Goal: Task Accomplishment & Management: Complete application form

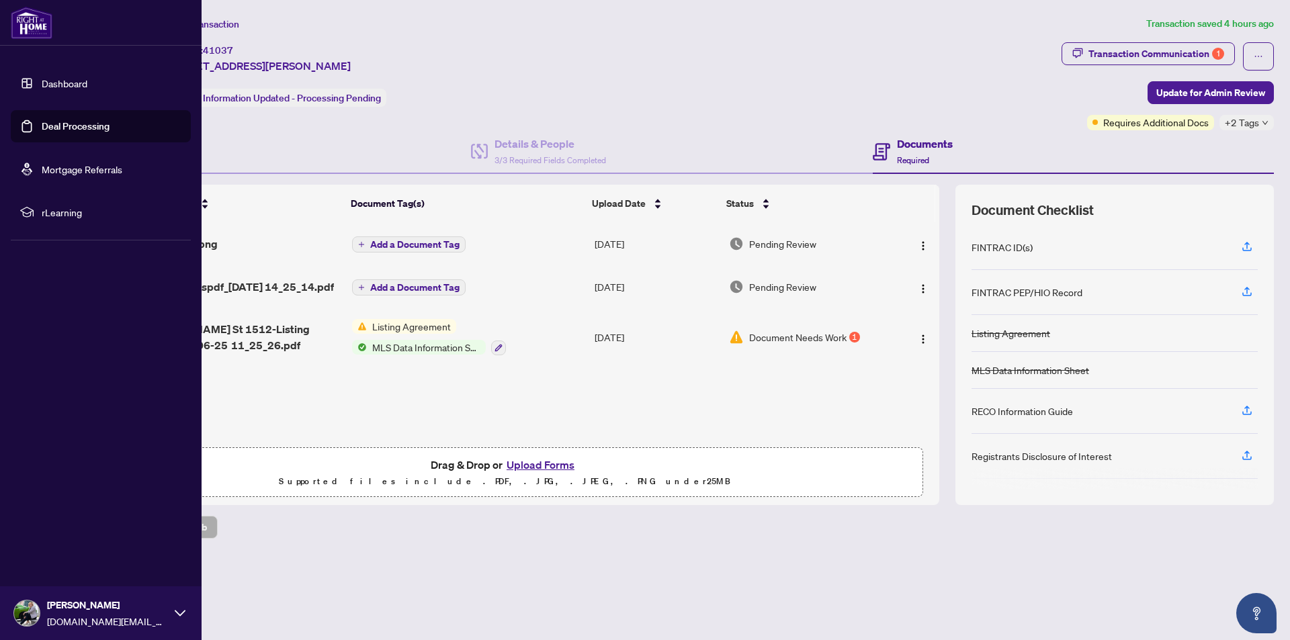
click at [80, 86] on link "Dashboard" at bounding box center [65, 83] width 46 height 12
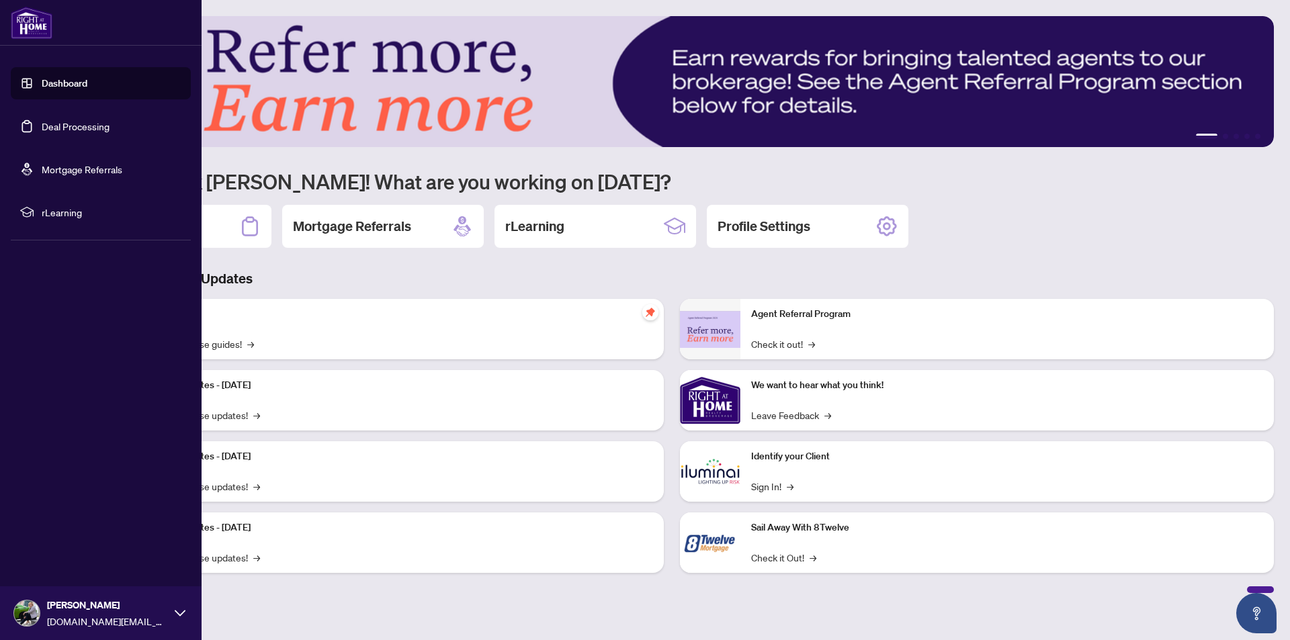
click at [89, 130] on link "Deal Processing" at bounding box center [76, 126] width 68 height 12
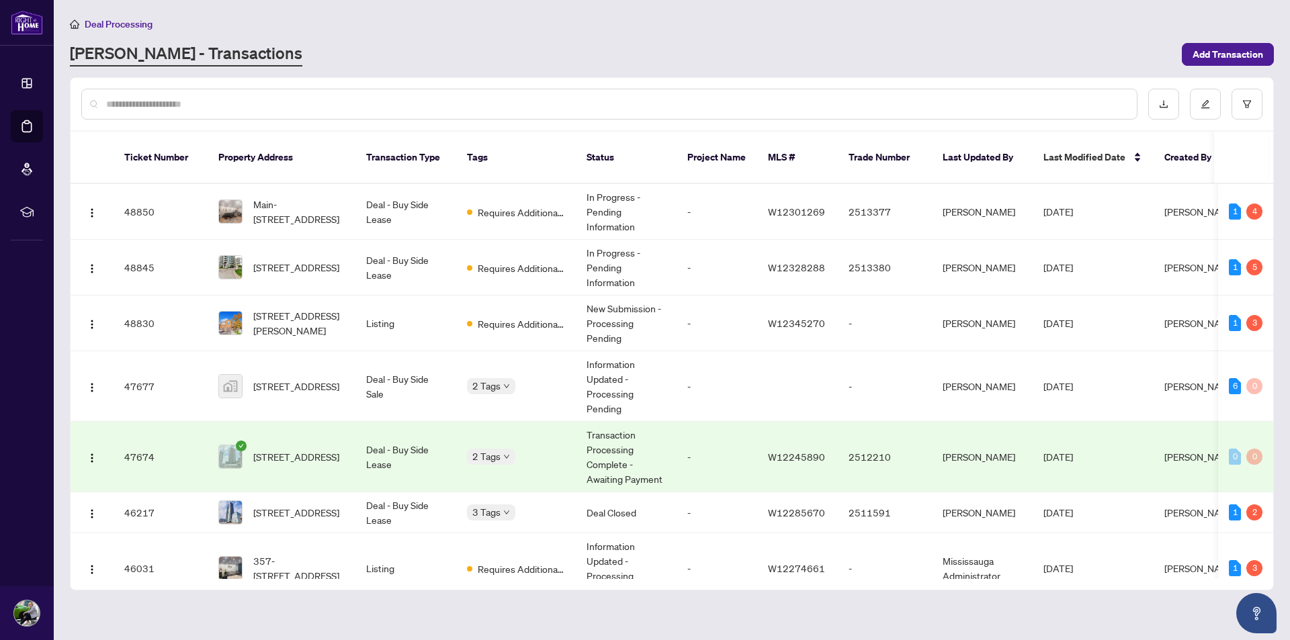
click at [285, 101] on input "text" at bounding box center [616, 104] width 1020 height 15
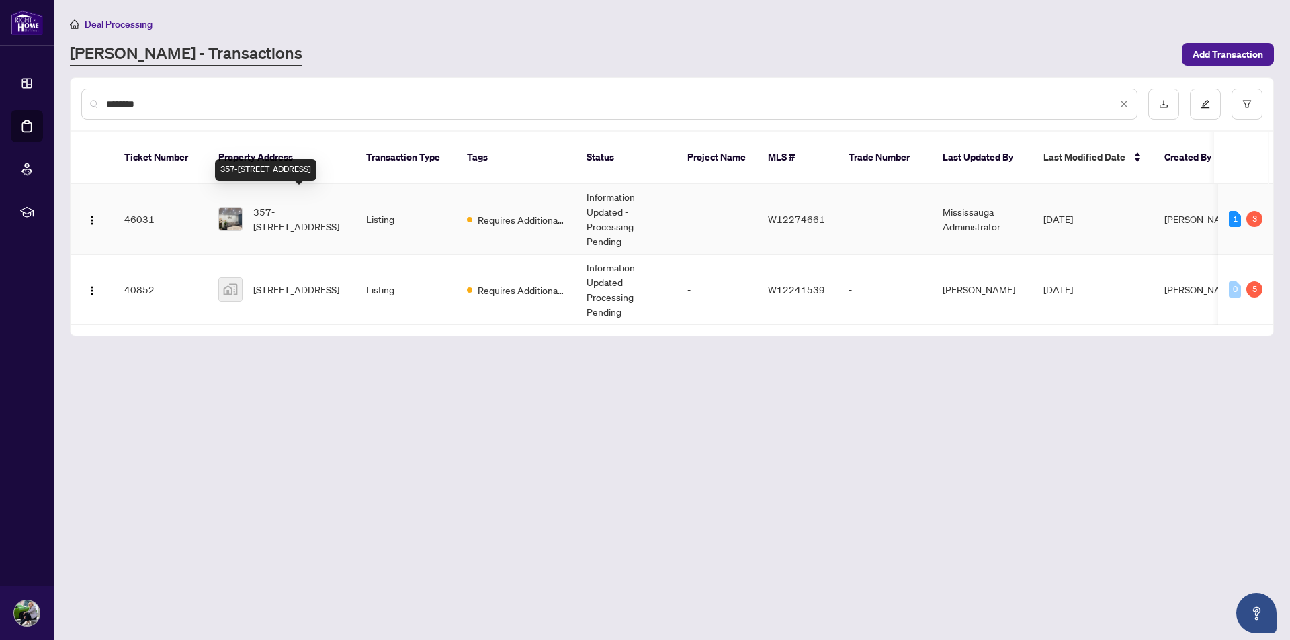
type input "********"
click at [297, 206] on span "357-[STREET_ADDRESS]" at bounding box center [298, 219] width 91 height 30
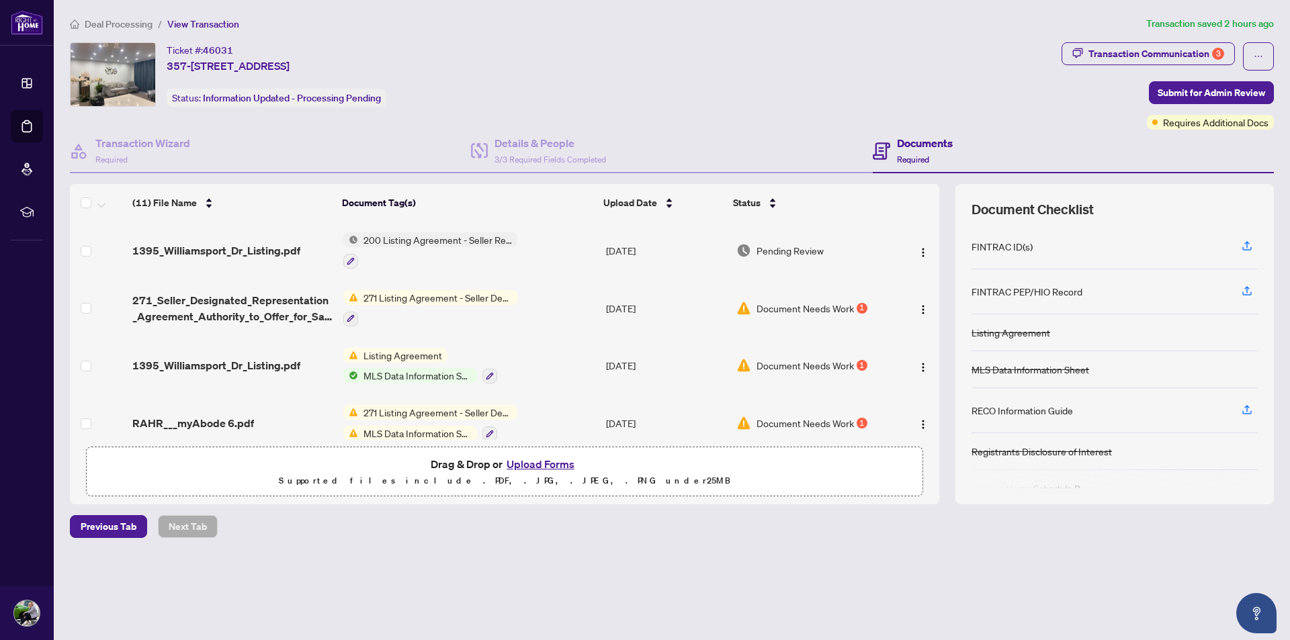
click at [391, 299] on span "271 Listing Agreement - Seller Designated Representation Agreement Authority to…" at bounding box center [437, 297] width 159 height 15
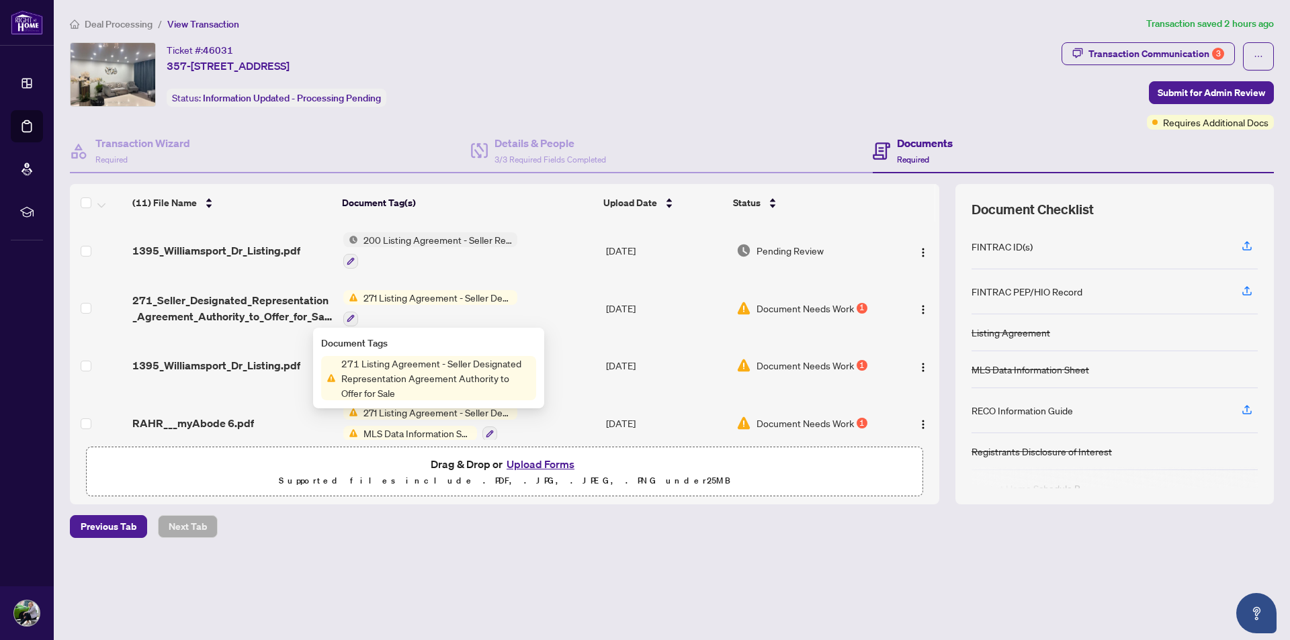
click at [684, 120] on div "Ticket #: 46031 357-[STREET_ADDRESS] Status: Information Updated - Processing P…" at bounding box center [562, 85] width 991 height 87
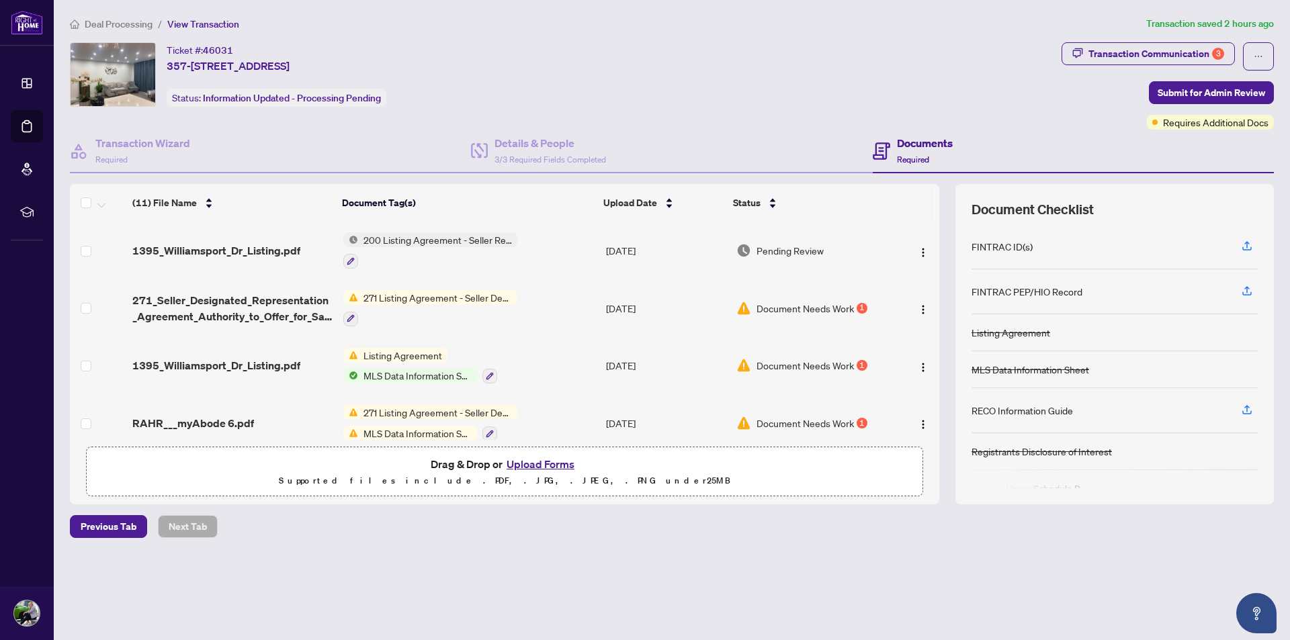
click at [408, 290] on span "271 Listing Agreement - Seller Designated Representation Agreement Authority to…" at bounding box center [437, 297] width 159 height 15
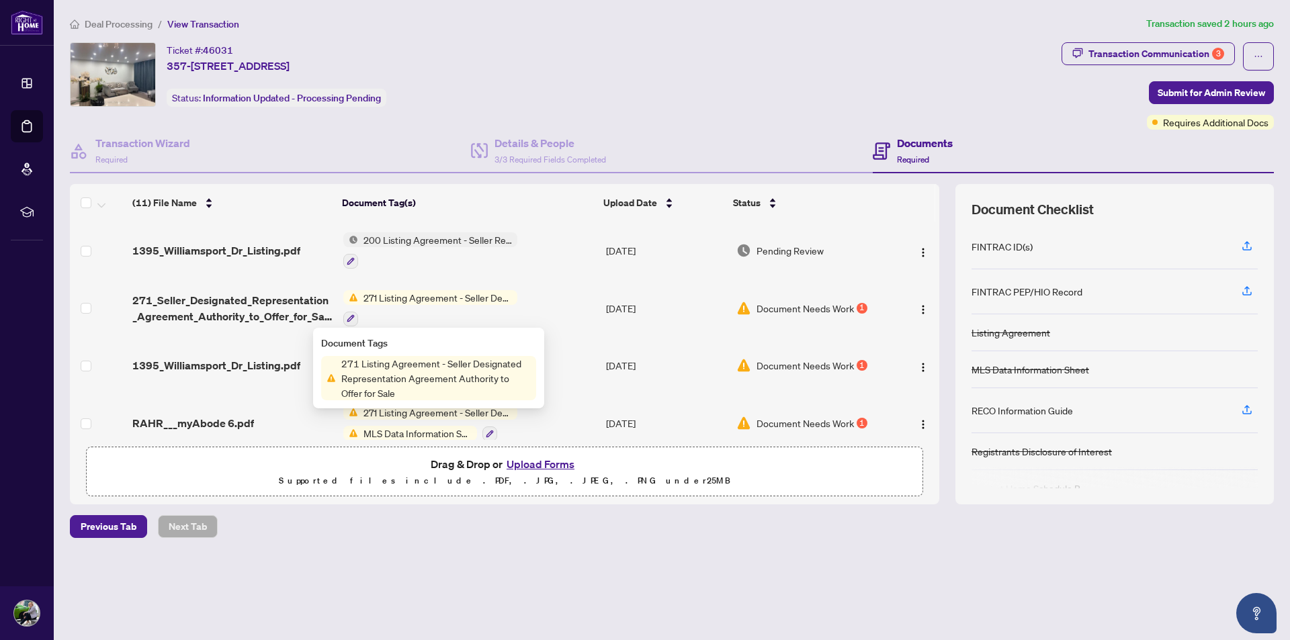
click at [408, 299] on span "271 Listing Agreement - Seller Designated Representation Agreement Authority to…" at bounding box center [437, 297] width 159 height 15
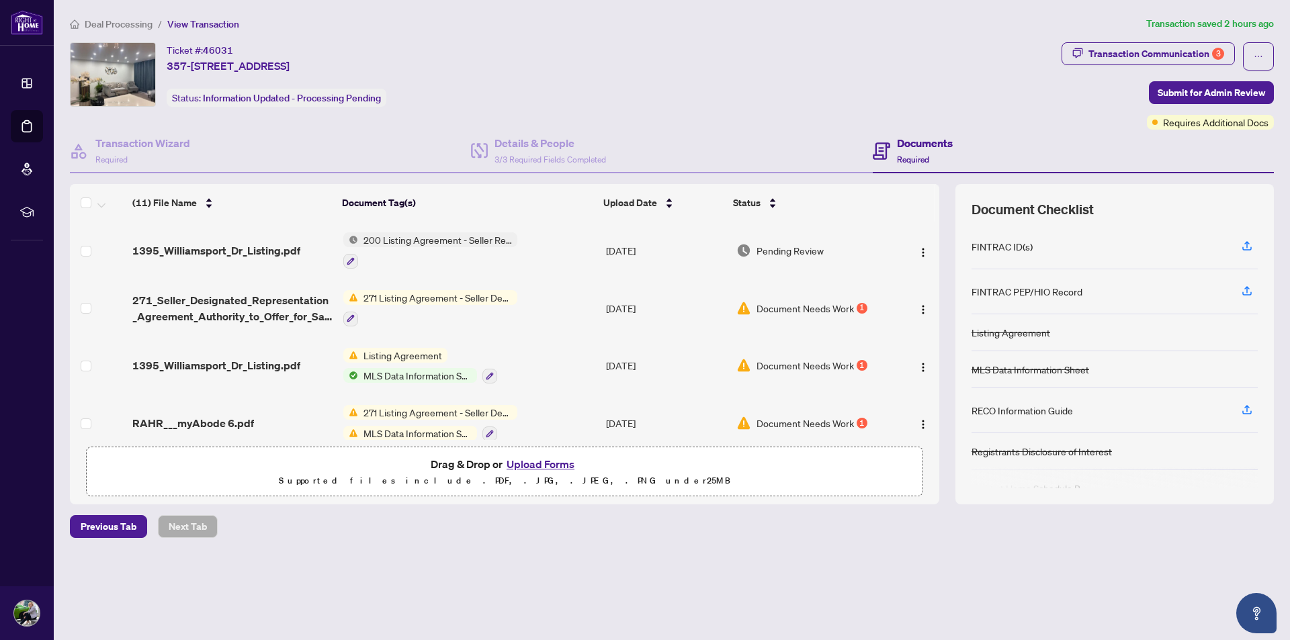
click at [836, 308] on span "Document Needs Work" at bounding box center [804, 308] width 97 height 15
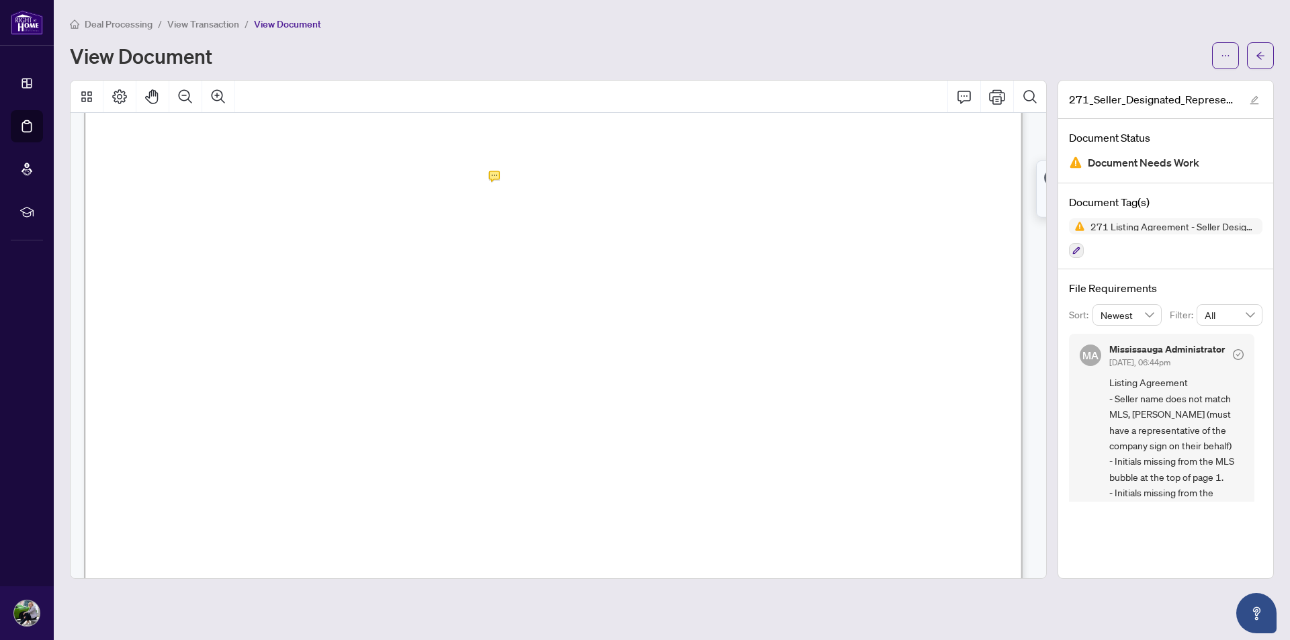
scroll to position [67, 0]
click at [993, 101] on icon "Print" at bounding box center [997, 97] width 16 height 16
click at [201, 29] on span "View Transaction" at bounding box center [203, 24] width 72 height 12
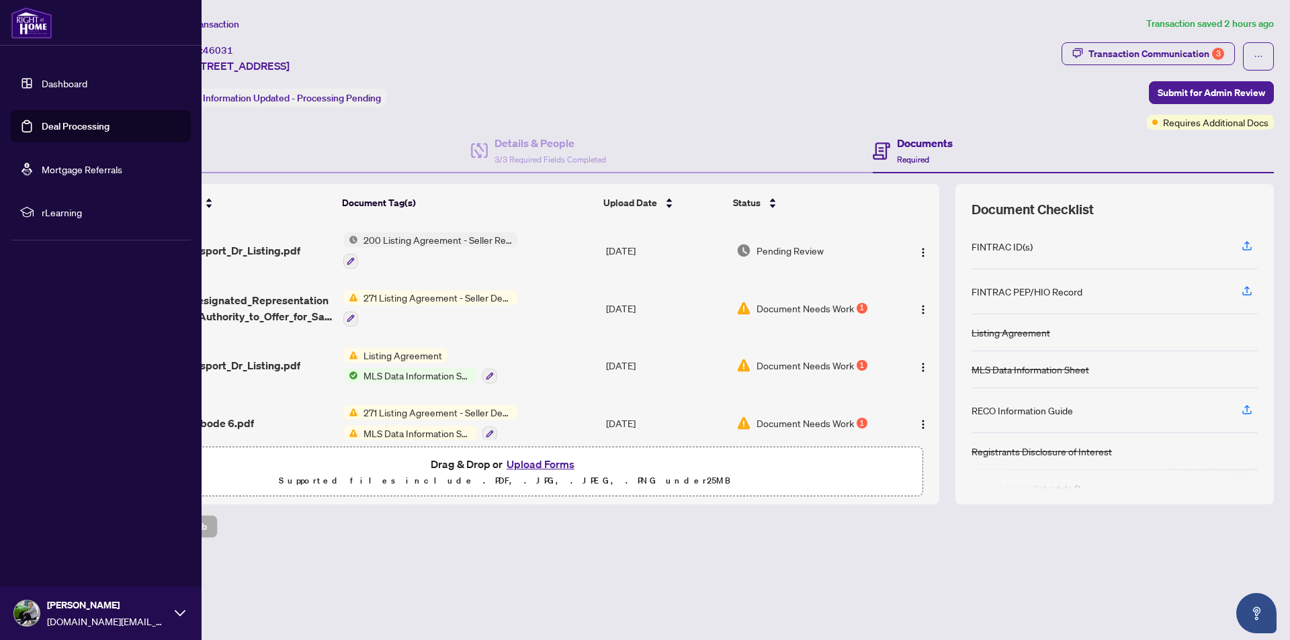
click at [87, 84] on link "Dashboard" at bounding box center [65, 83] width 46 height 12
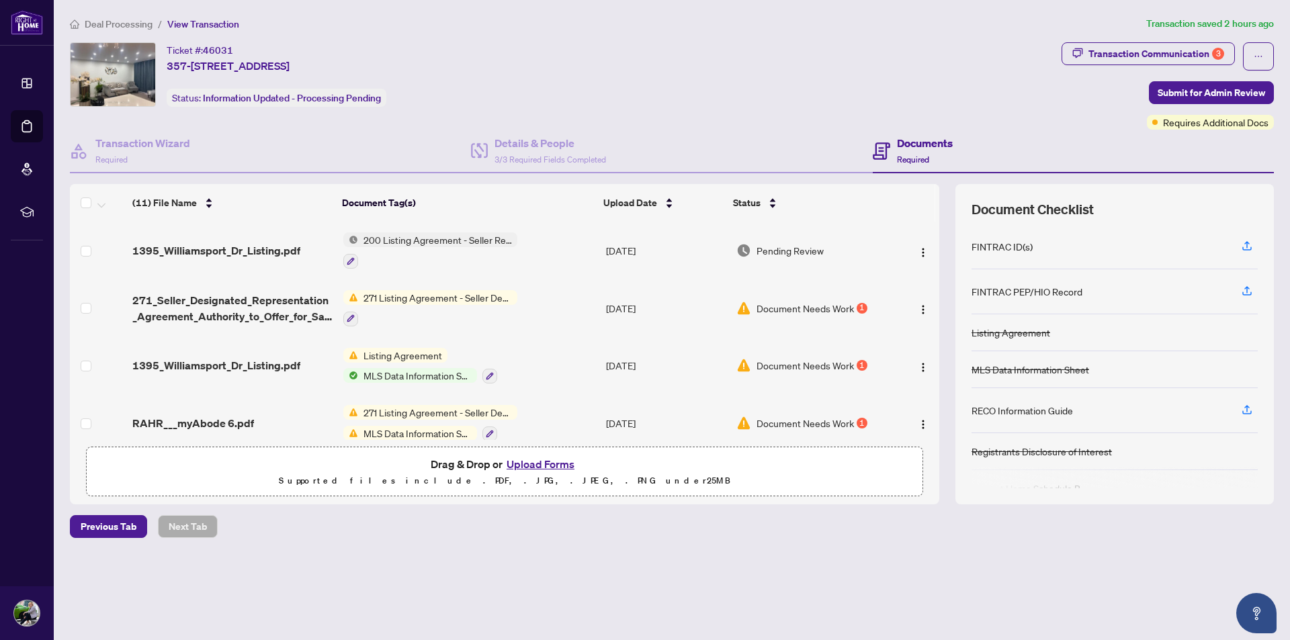
click at [554, 464] on button "Upload Forms" at bounding box center [540, 463] width 76 height 17
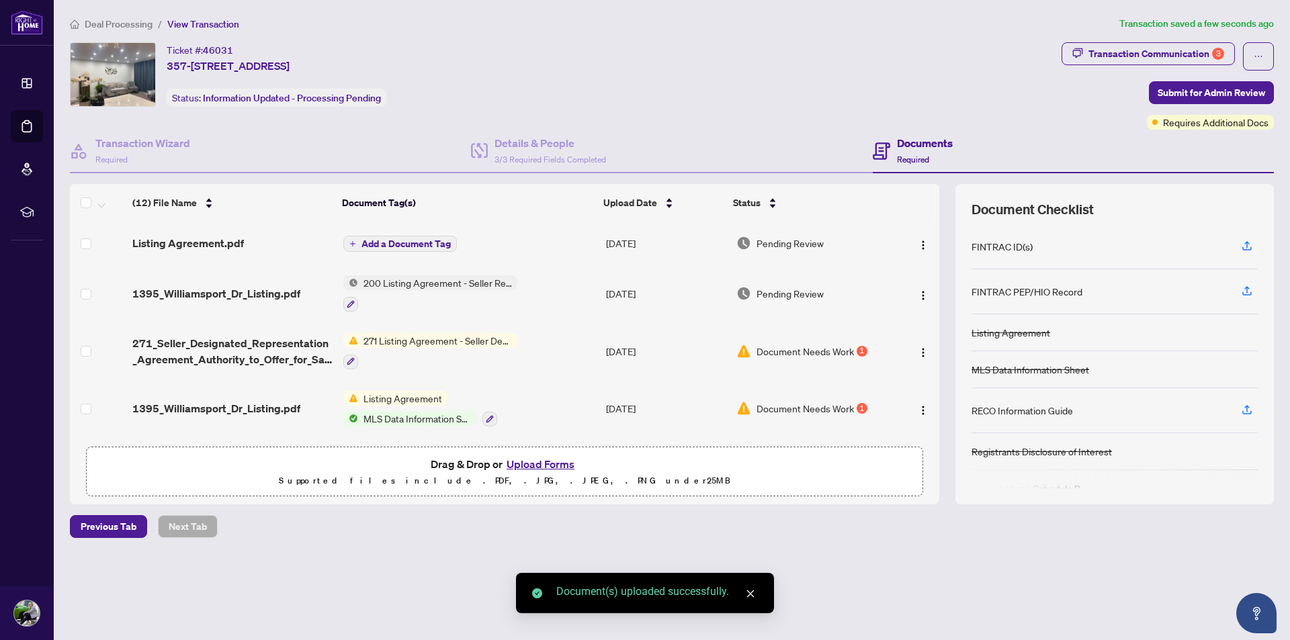
click at [399, 398] on span "Listing Agreement" at bounding box center [402, 398] width 89 height 15
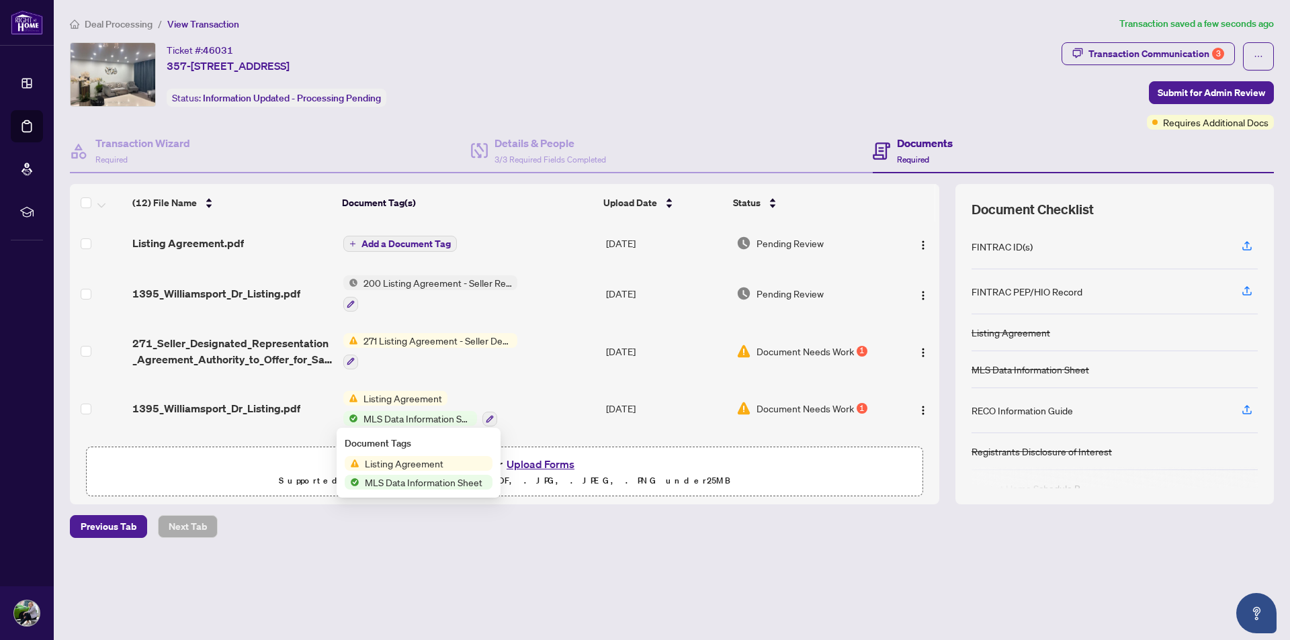
click at [388, 465] on span "Listing Agreement" at bounding box center [403, 463] width 89 height 15
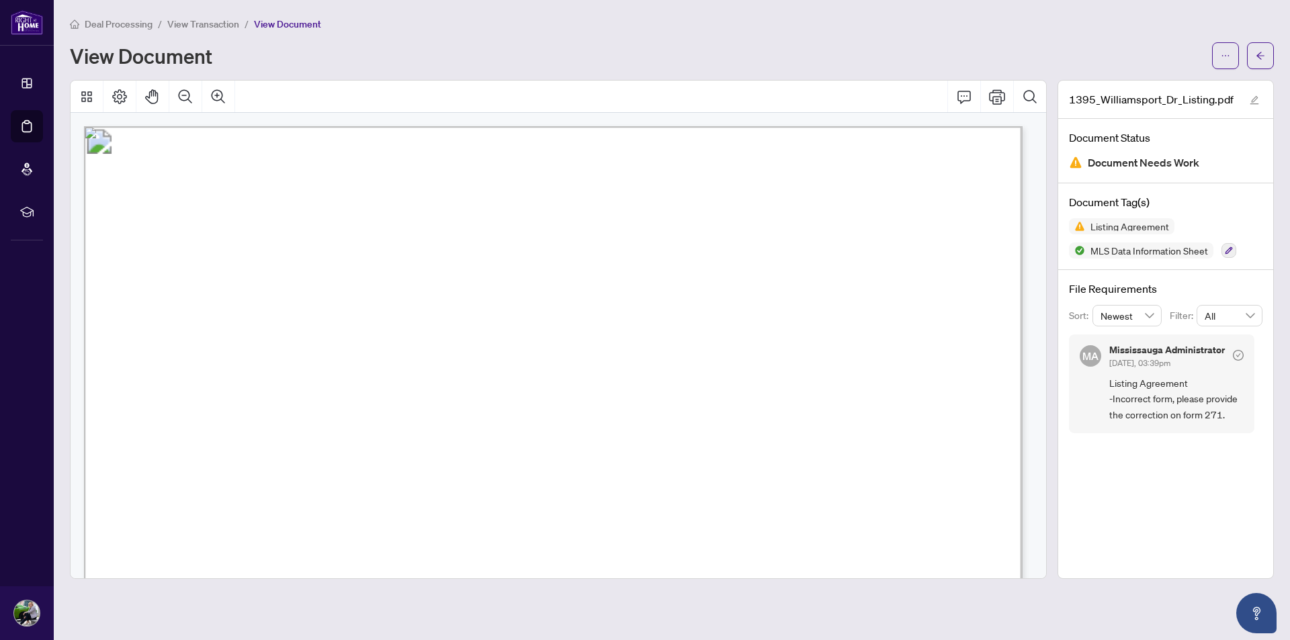
click at [206, 26] on span "View Transaction" at bounding box center [203, 24] width 72 height 12
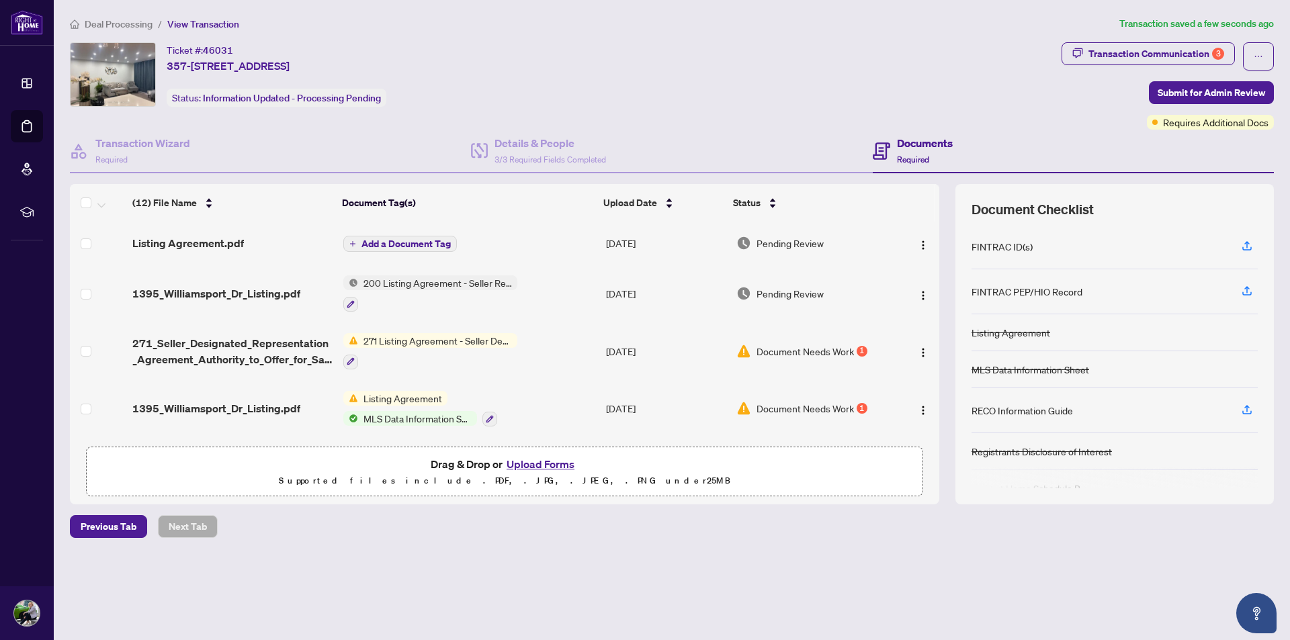
click at [386, 338] on span "271 Listing Agreement - Seller Designated Representation Agreement Authority to…" at bounding box center [437, 340] width 159 height 15
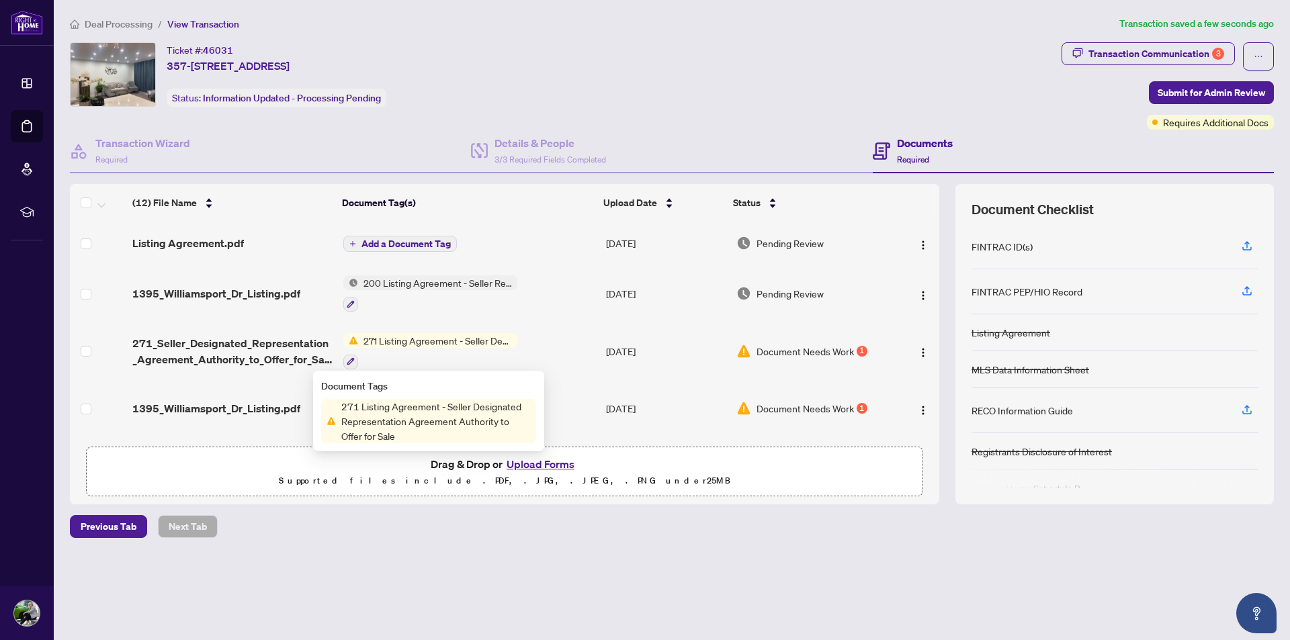
click at [393, 412] on span "271 Listing Agreement - Seller Designated Representation Agreement Authority to…" at bounding box center [436, 421] width 200 height 44
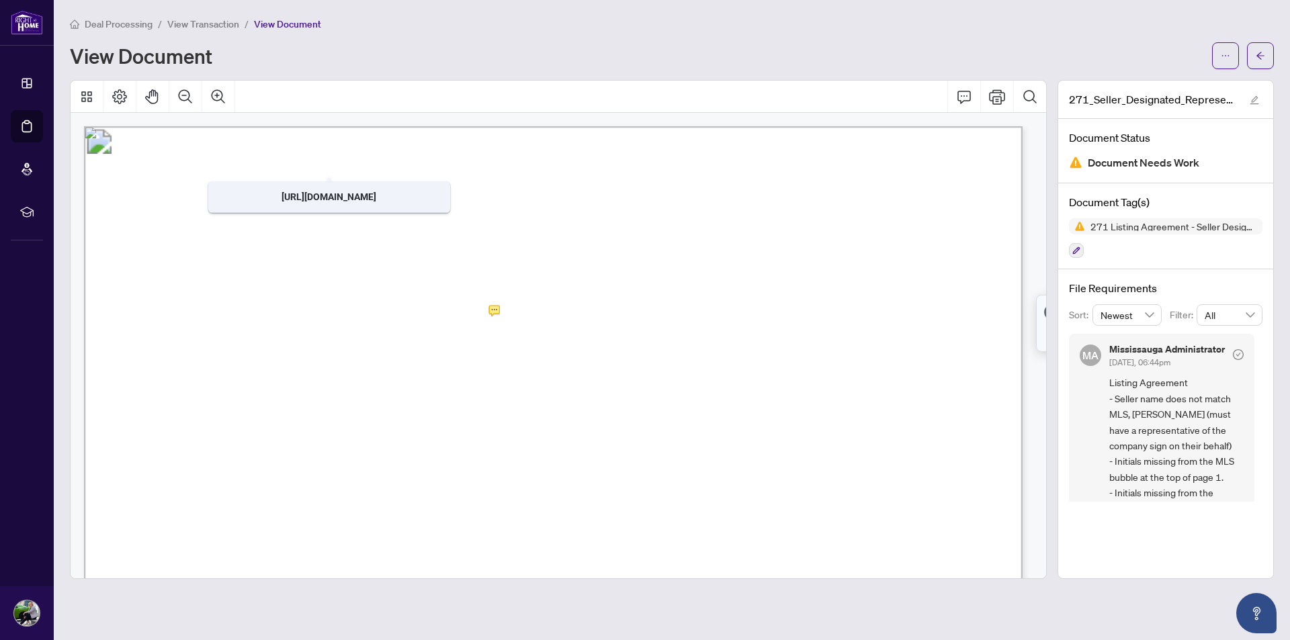
click at [199, 28] on span "View Transaction" at bounding box center [203, 24] width 72 height 12
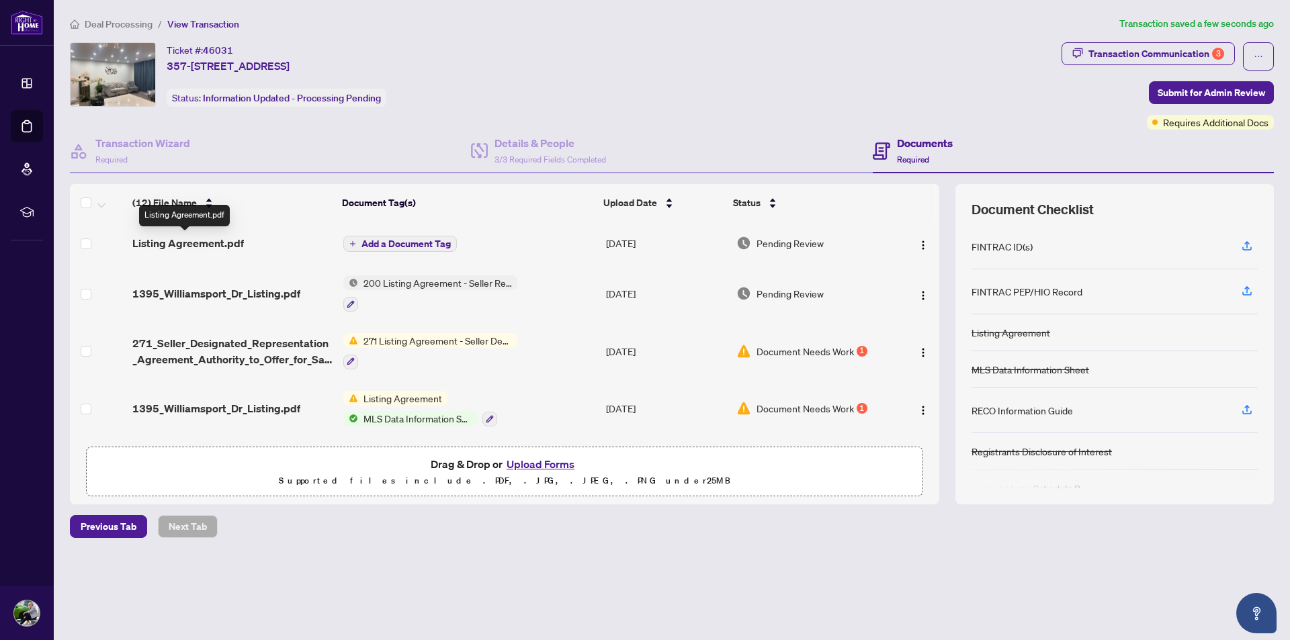
click at [161, 245] on span "Listing Agreement.pdf" at bounding box center [187, 243] width 111 height 16
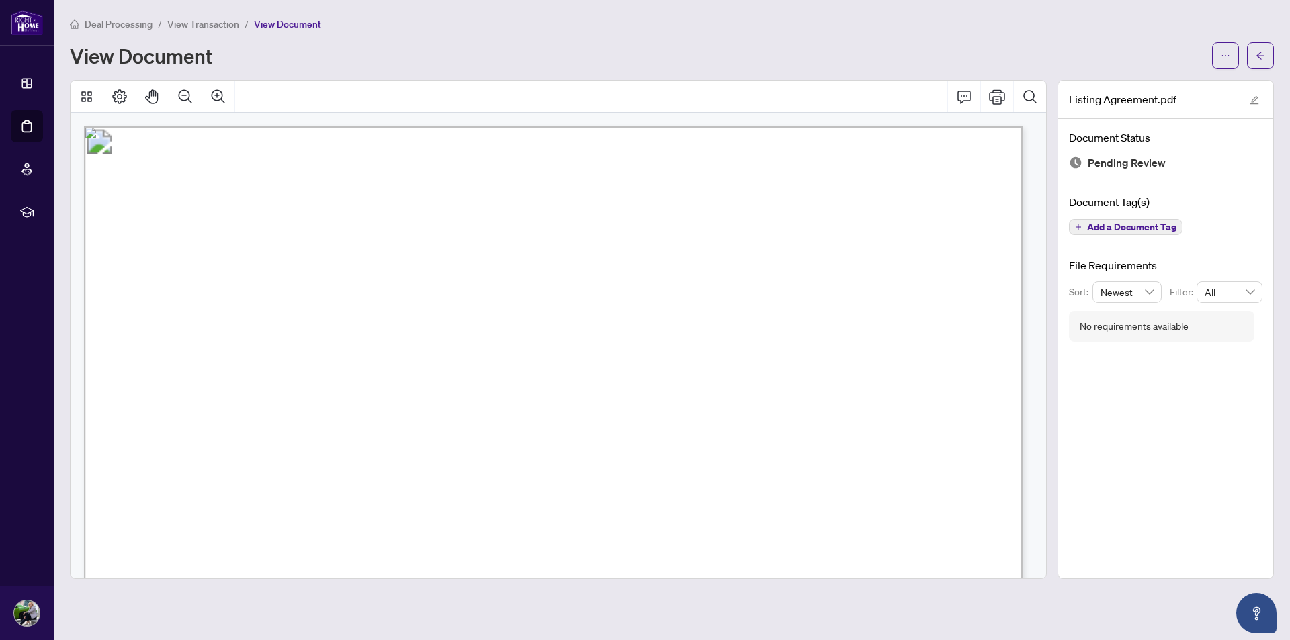
click at [201, 21] on span "View Transaction" at bounding box center [203, 24] width 72 height 12
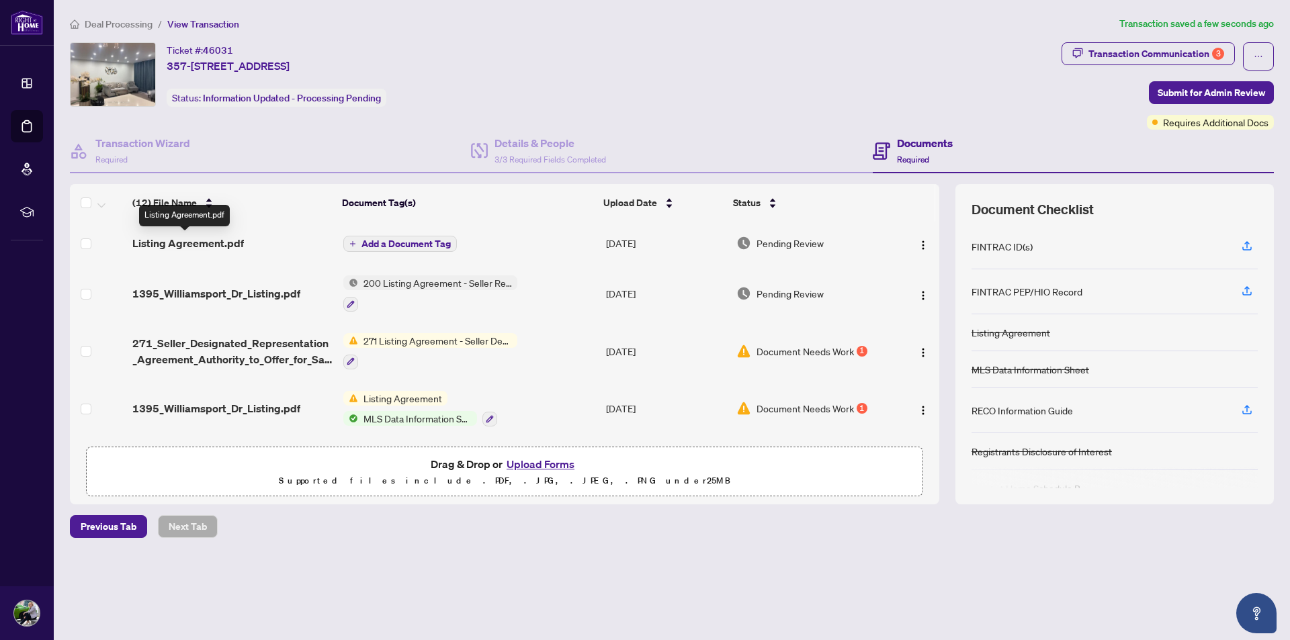
click at [189, 243] on span "Listing Agreement.pdf" at bounding box center [187, 243] width 111 height 16
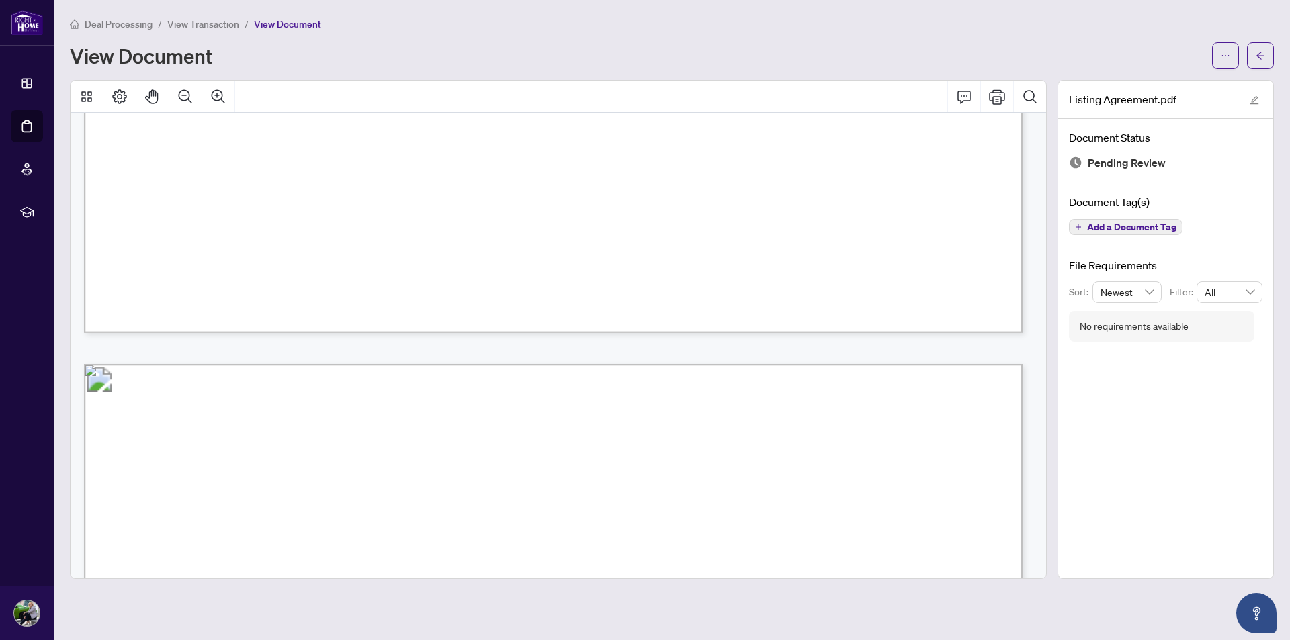
scroll to position [940, 0]
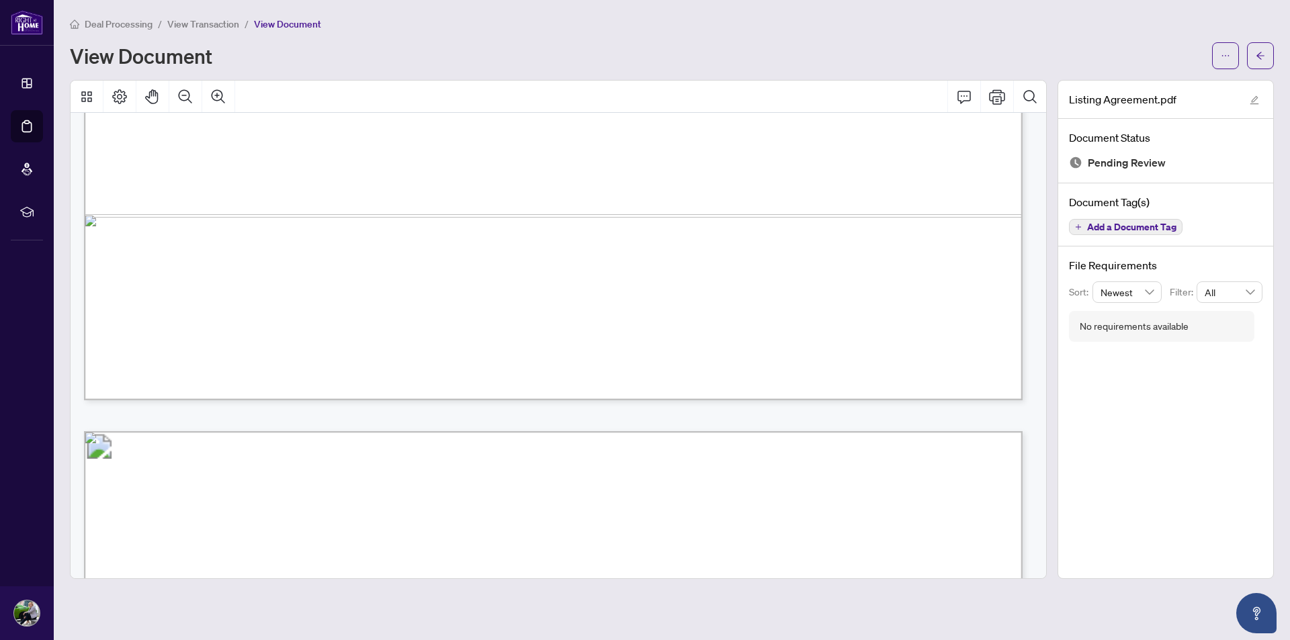
click at [172, 24] on span "View Transaction" at bounding box center [203, 24] width 72 height 12
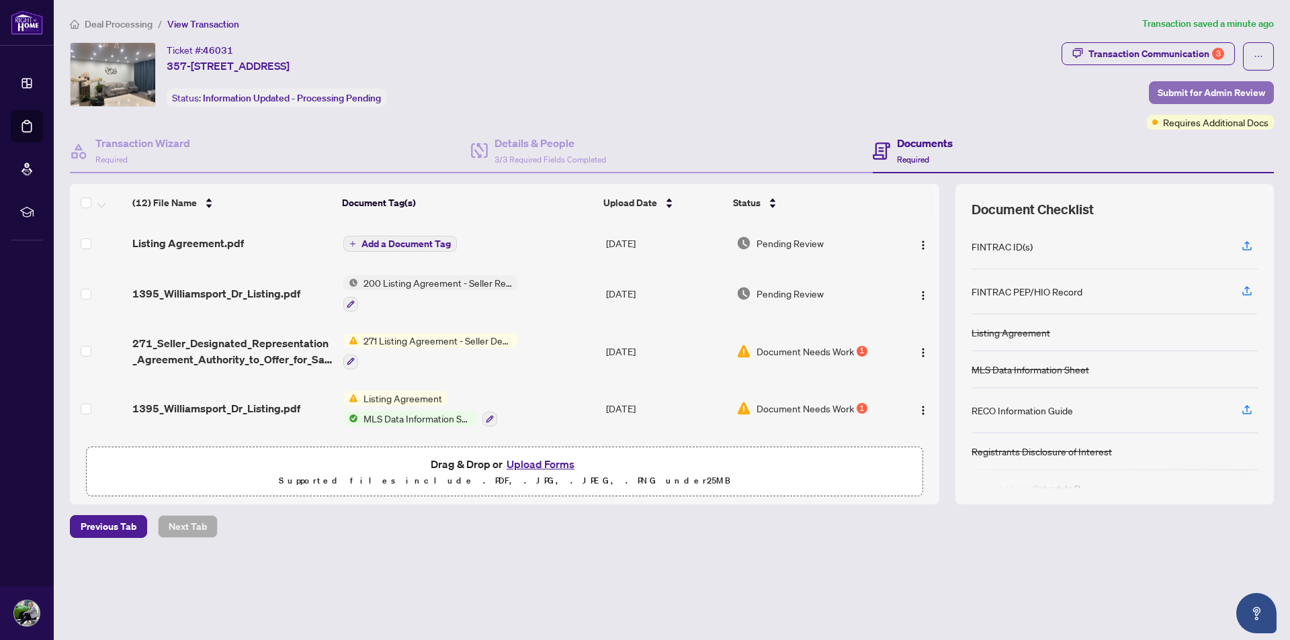
click at [1185, 92] on span "Submit for Admin Review" at bounding box center [1210, 92] width 107 height 21
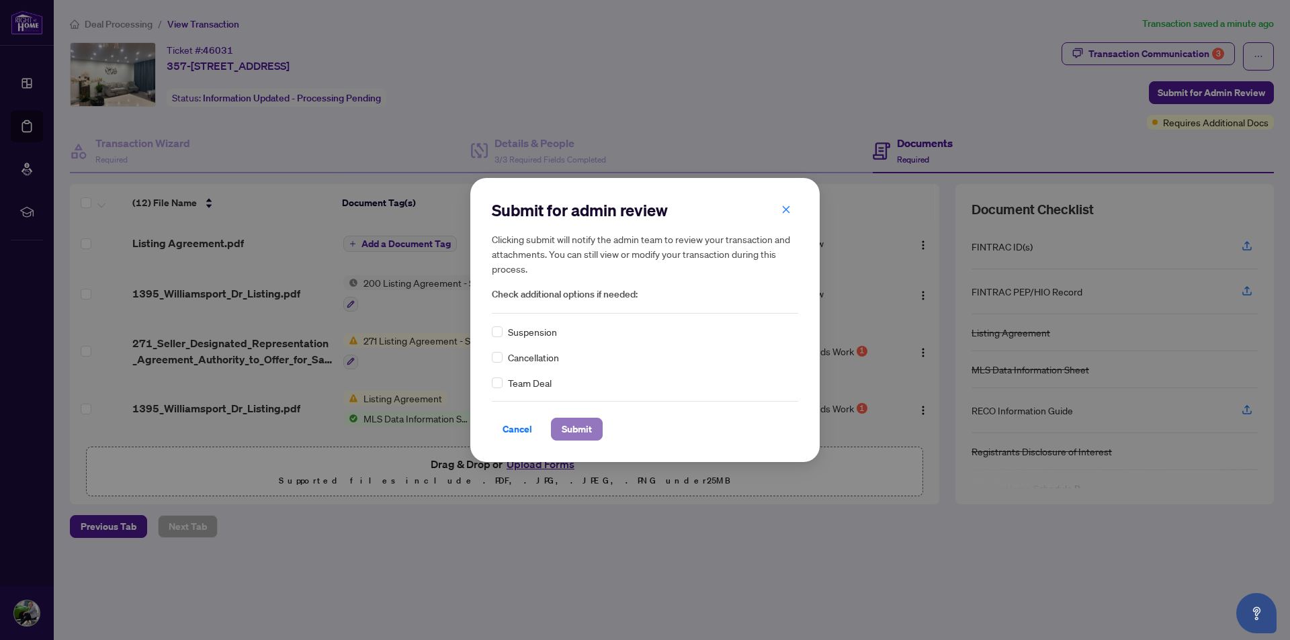
click at [575, 426] on span "Submit" at bounding box center [576, 428] width 30 height 21
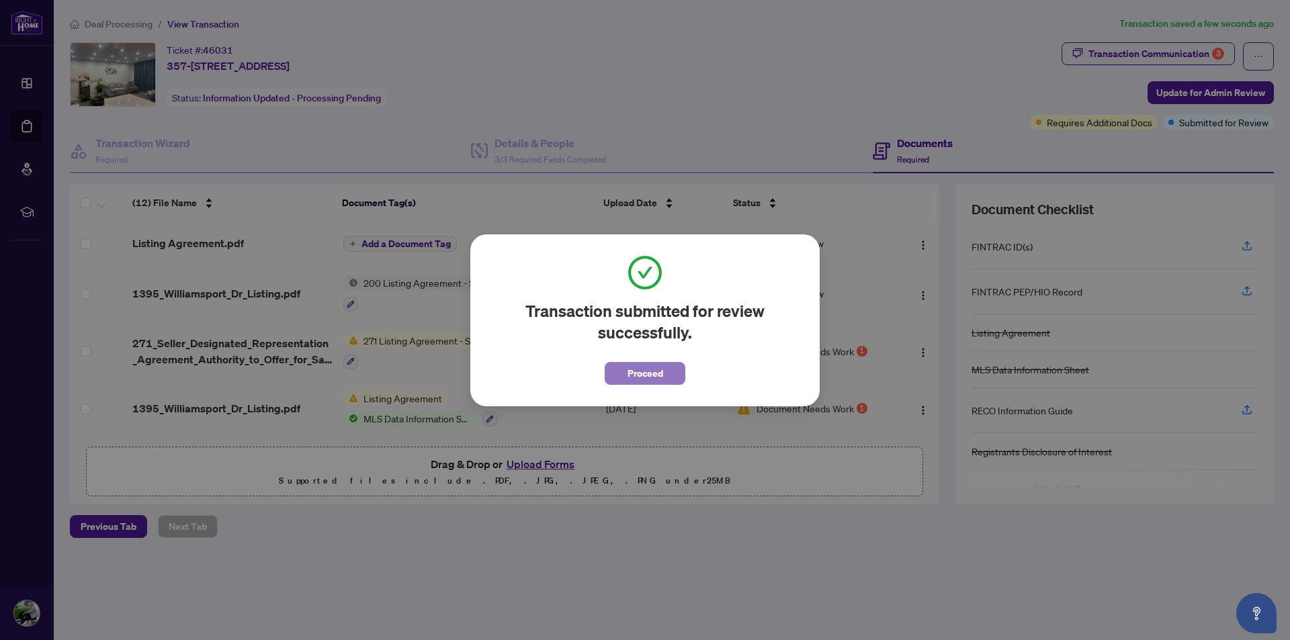
click at [637, 377] on span "Proceed" at bounding box center [645, 373] width 36 height 21
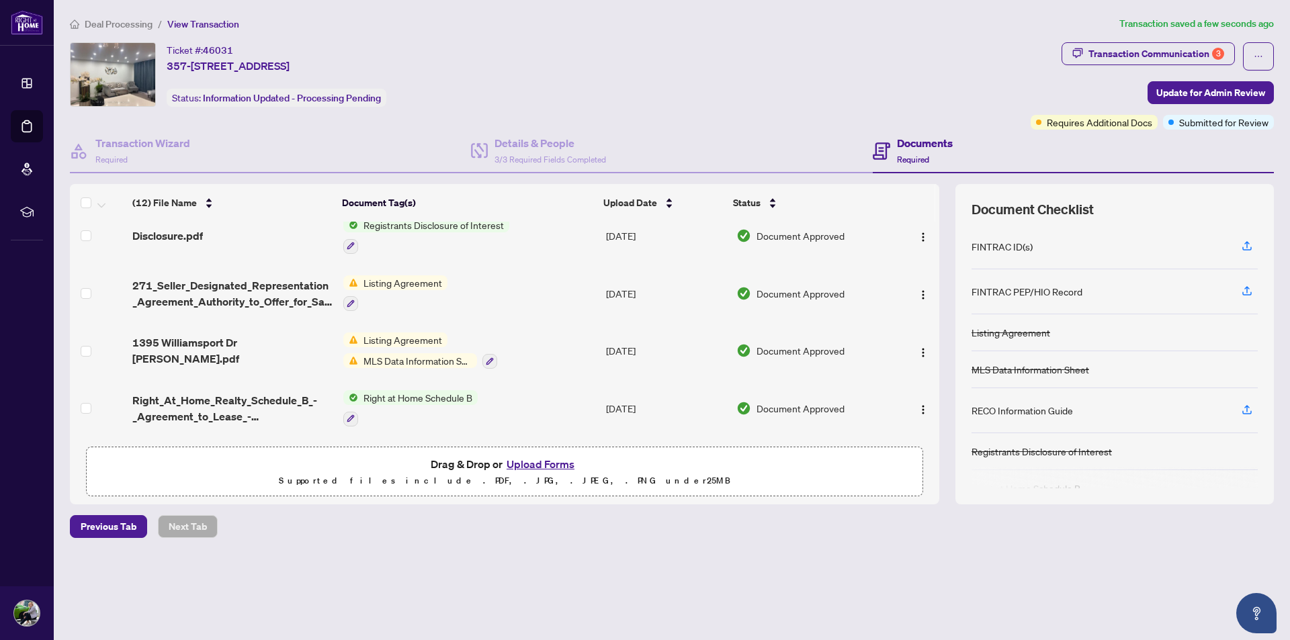
scroll to position [459, 0]
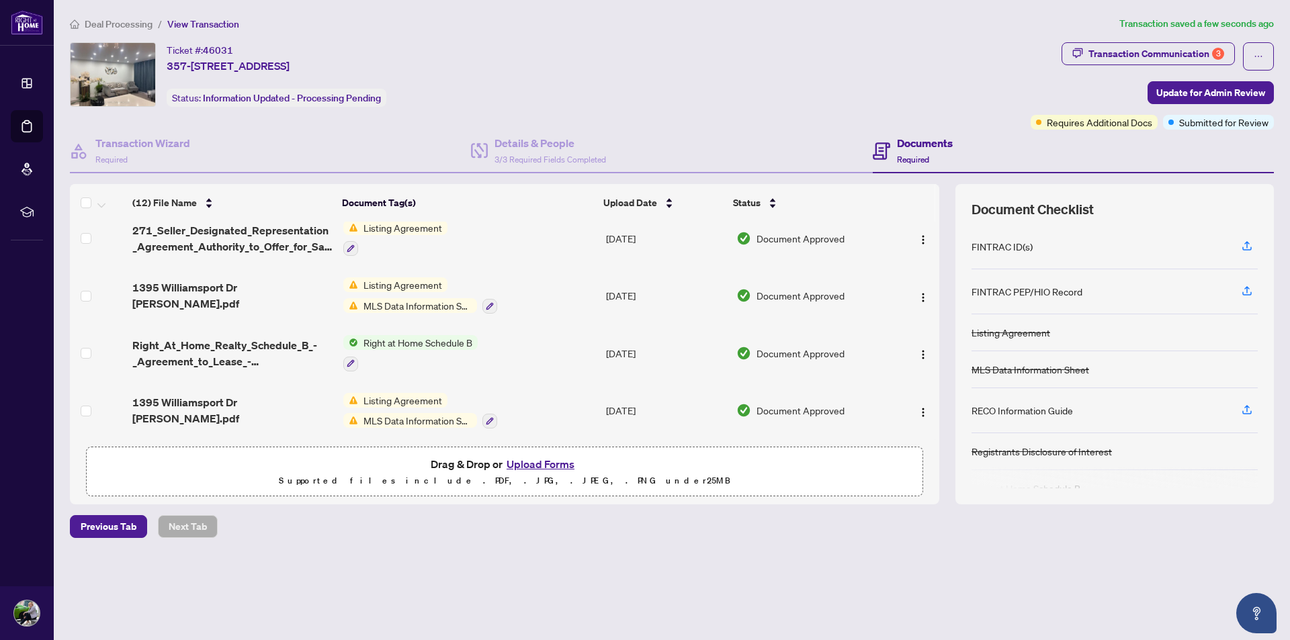
click at [111, 28] on span "Deal Processing" at bounding box center [119, 24] width 68 height 12
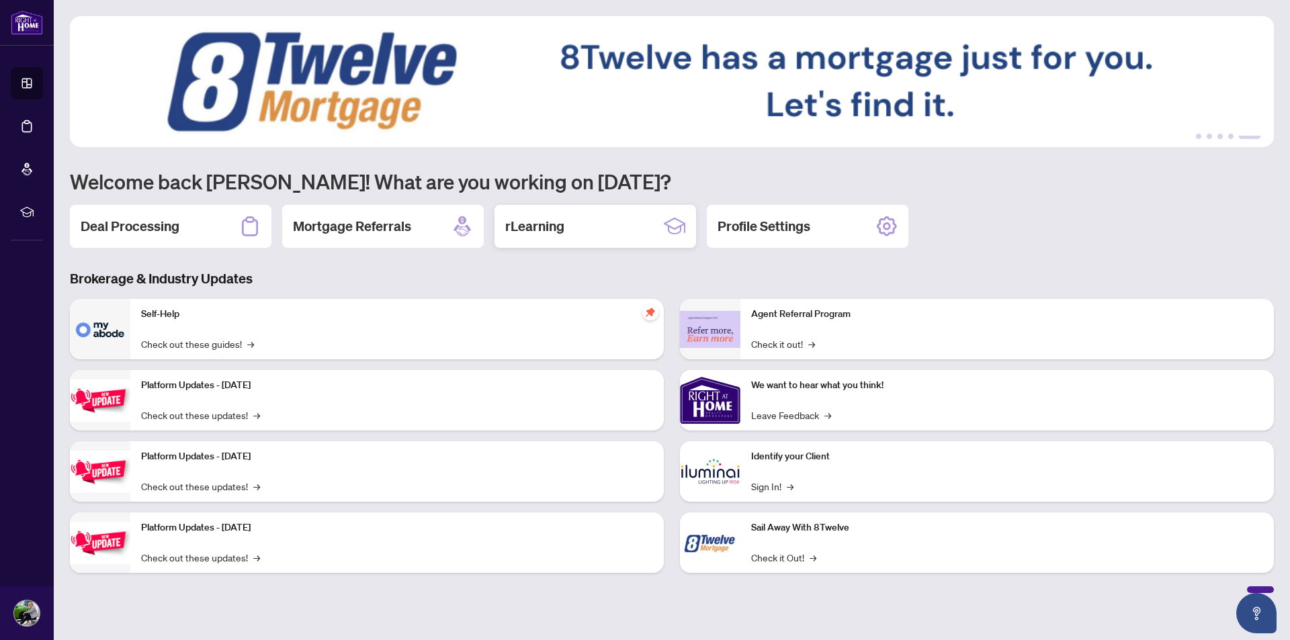
click at [541, 222] on h2 "rLearning" at bounding box center [534, 226] width 59 height 19
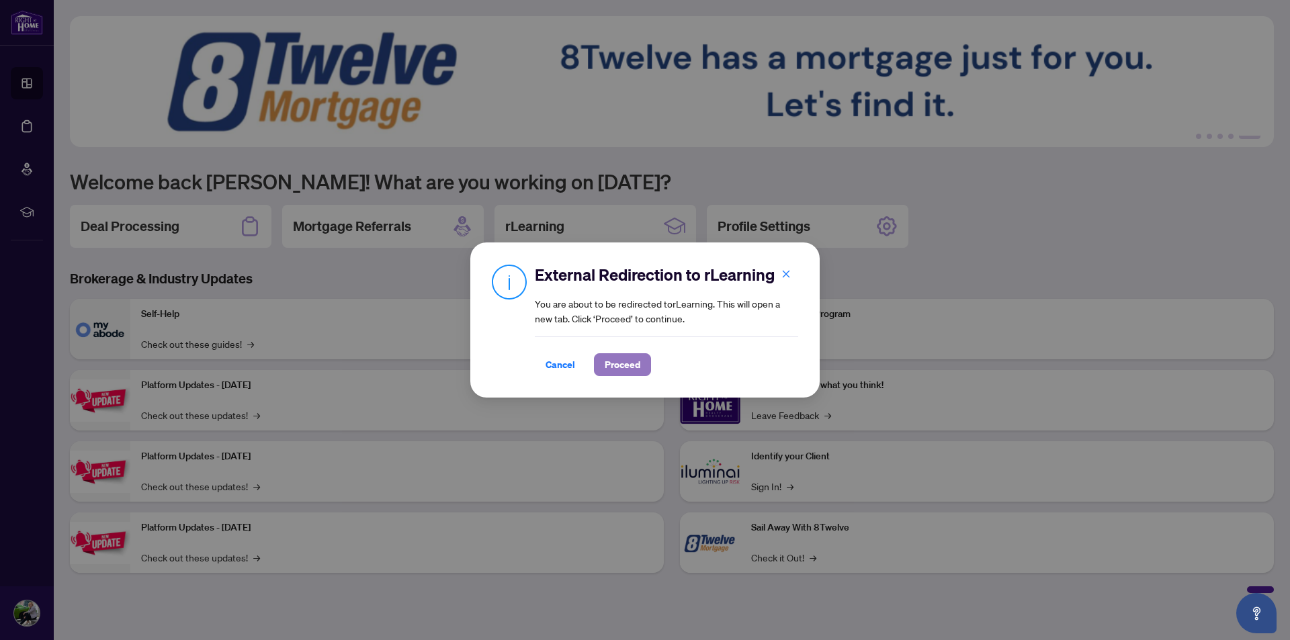
click at [617, 373] on span "Proceed" at bounding box center [622, 364] width 36 height 21
